Goal: Task Accomplishment & Management: Use online tool/utility

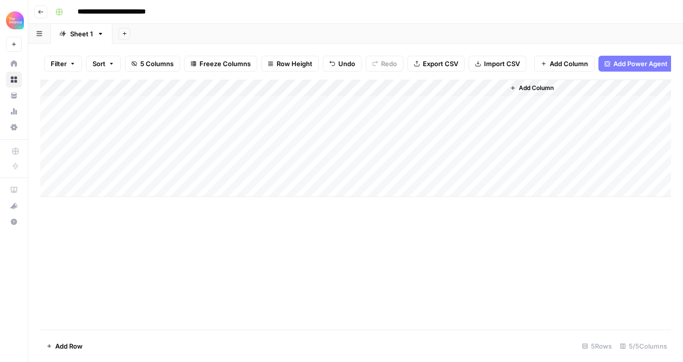
click at [109, 176] on div "Add Column" at bounding box center [355, 138] width 630 height 117
click at [109, 176] on div at bounding box center [101, 179] width 91 height 18
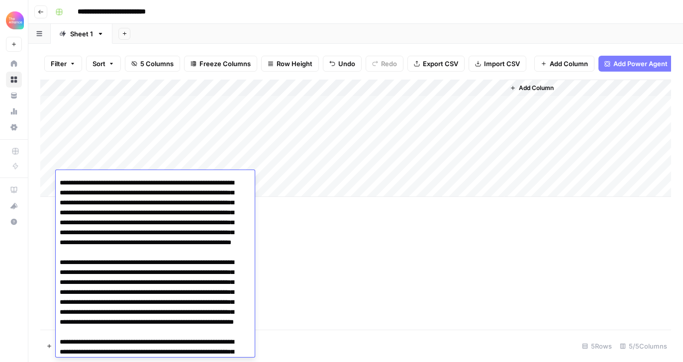
scroll to position [336, 0]
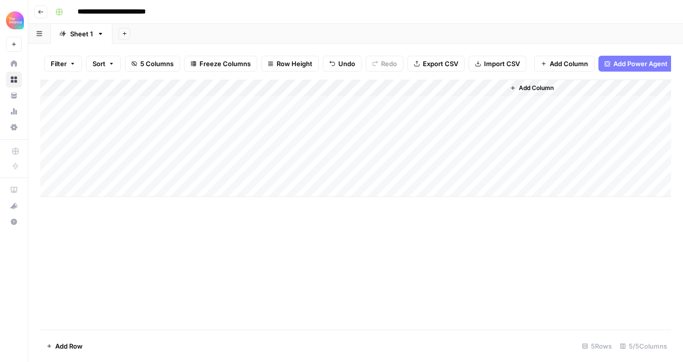
click at [405, 178] on div "Add Column" at bounding box center [355, 138] width 630 height 117
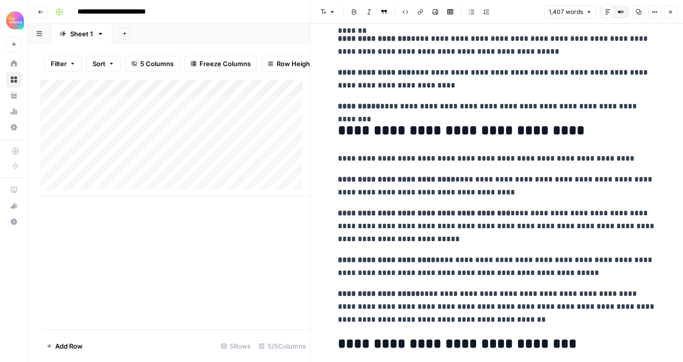
scroll to position [2314, 0]
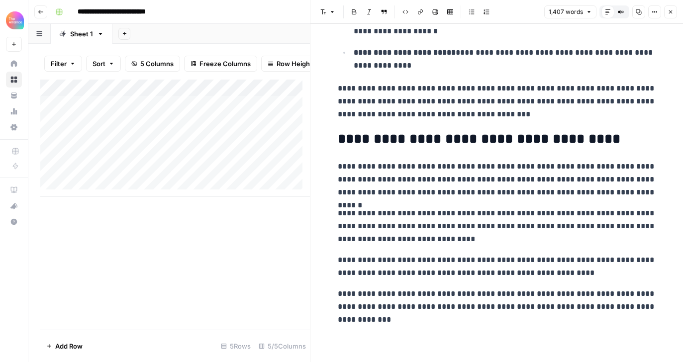
click at [259, 252] on div "Add Column" at bounding box center [174, 205] width 269 height 250
click at [671, 12] on icon "button" at bounding box center [670, 12] width 6 height 6
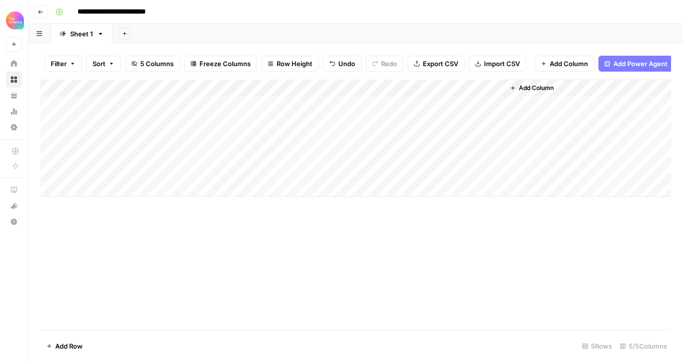
click at [497, 179] on div "Add Column" at bounding box center [355, 138] width 630 height 117
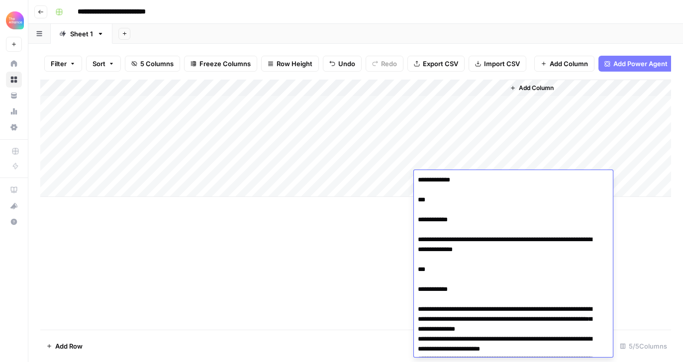
scroll to position [675, 0]
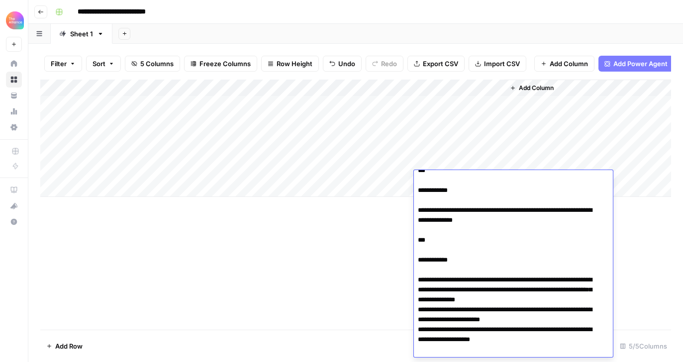
scroll to position [0, 0]
